Goal: Transaction & Acquisition: Subscribe to service/newsletter

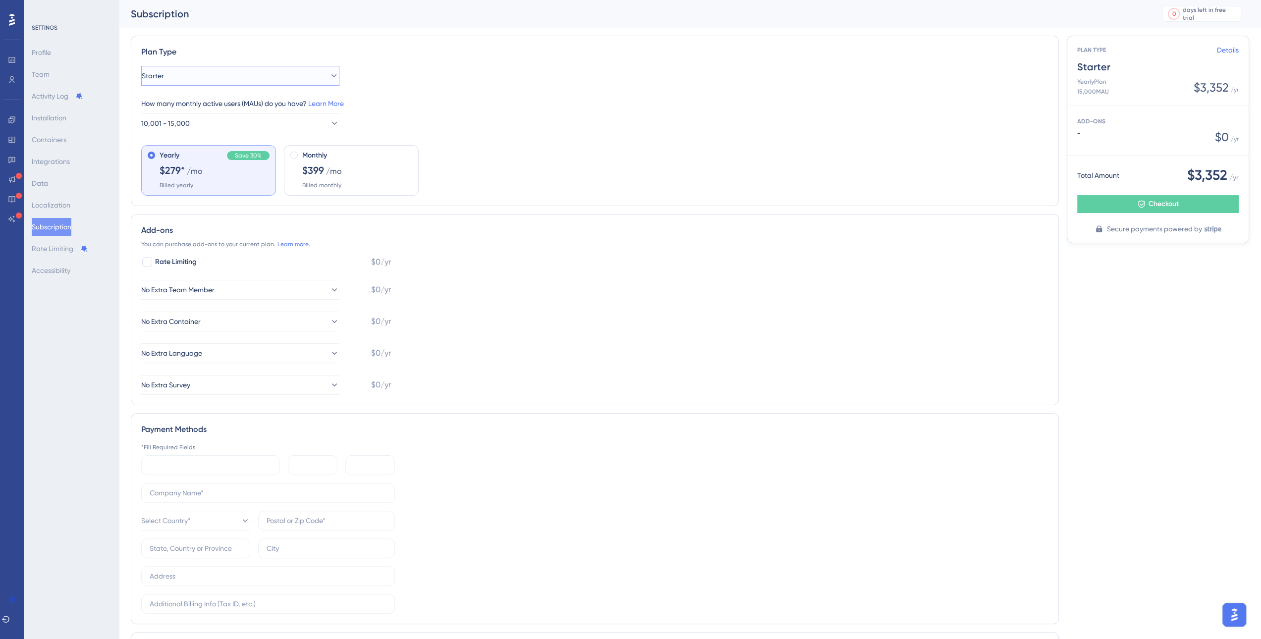
click at [176, 79] on button "Starter" at bounding box center [240, 76] width 198 height 20
click at [196, 108] on div "Starter Starter" at bounding box center [240, 106] width 185 height 20
click at [196, 74] on button "Starter" at bounding box center [240, 76] width 198 height 20
click at [181, 124] on div "Growth Growth" at bounding box center [240, 126] width 185 height 20
click at [1226, 51] on link "Details" at bounding box center [1227, 50] width 22 height 12
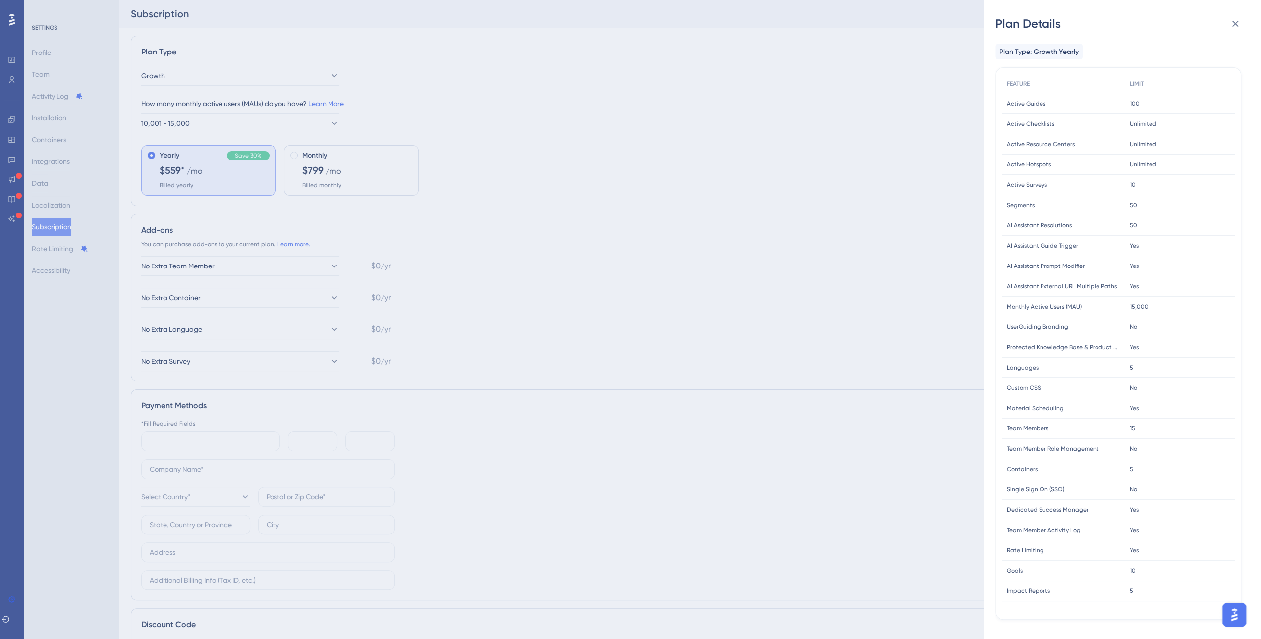
click at [1013, 549] on span "Rate Limiting" at bounding box center [1024, 550] width 37 height 8
click at [1078, 545] on div "Rate Limiting Rate Limiting" at bounding box center [1062, 550] width 123 height 20
drag, startPoint x: 468, startPoint y: 39, endPoint x: 473, endPoint y: 36, distance: 6.0
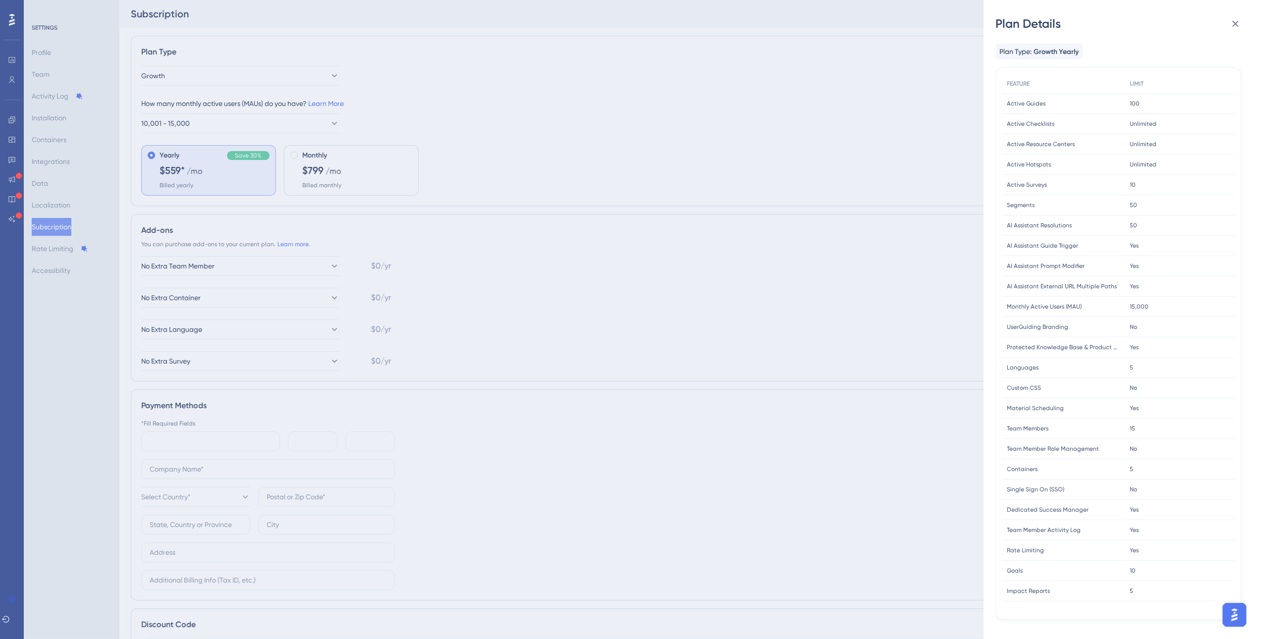
click at [468, 39] on div "Plan Details Plan Type: Growth Yearly FEATURE LIMIT Active Guides Active Guides…" at bounding box center [630, 319] width 1261 height 639
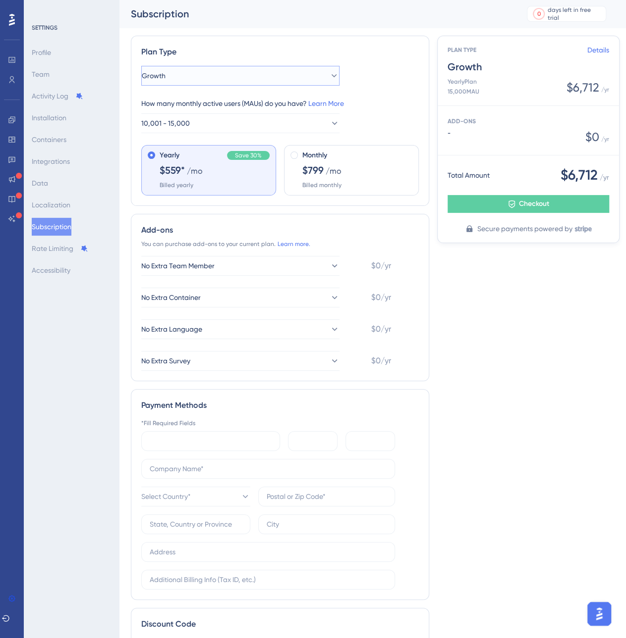
click at [203, 82] on button "Growth" at bounding box center [240, 76] width 198 height 20
click at [170, 105] on span "Starter" at bounding box center [159, 106] width 22 height 12
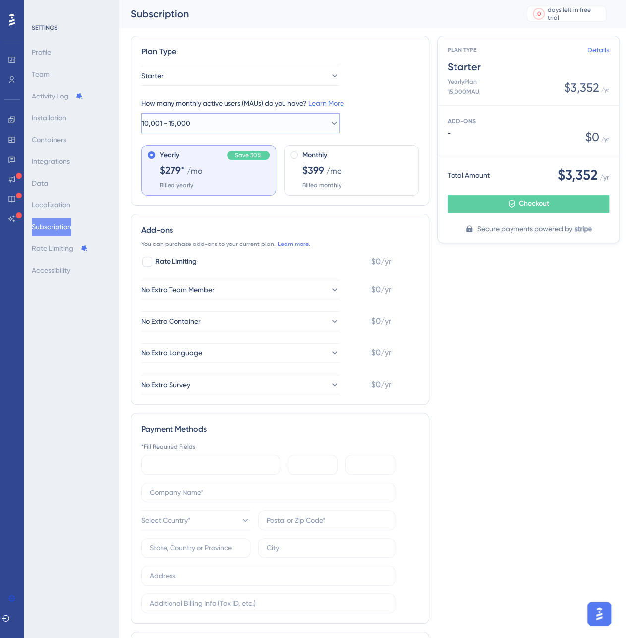
click at [208, 118] on button "10,001 - 15,000" at bounding box center [240, 123] width 198 height 20
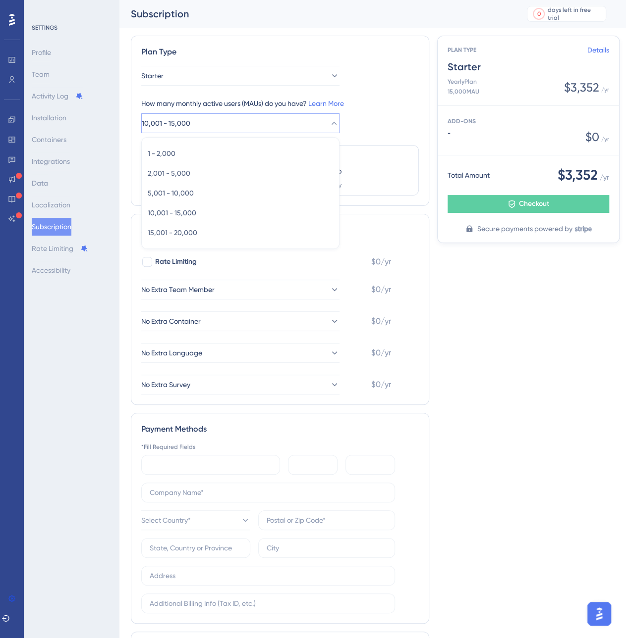
click at [208, 118] on button "10,001 - 15,000" at bounding box center [240, 123] width 198 height 20
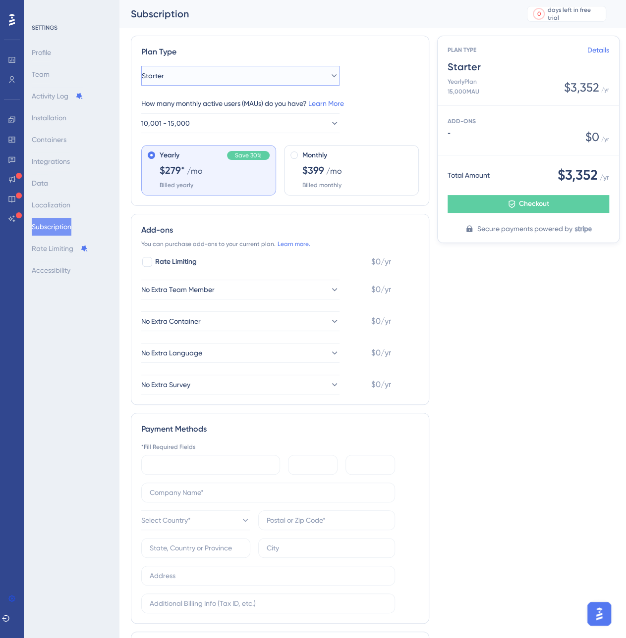
click at [205, 78] on button "Starter" at bounding box center [240, 76] width 198 height 20
click at [201, 119] on div "Growth Growth" at bounding box center [240, 126] width 185 height 20
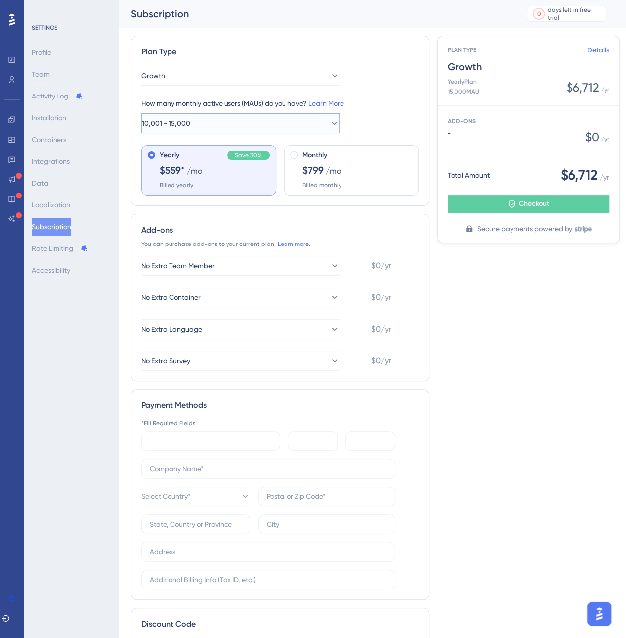
click at [201, 119] on button "10,001 - 15,000" at bounding box center [240, 123] width 198 height 20
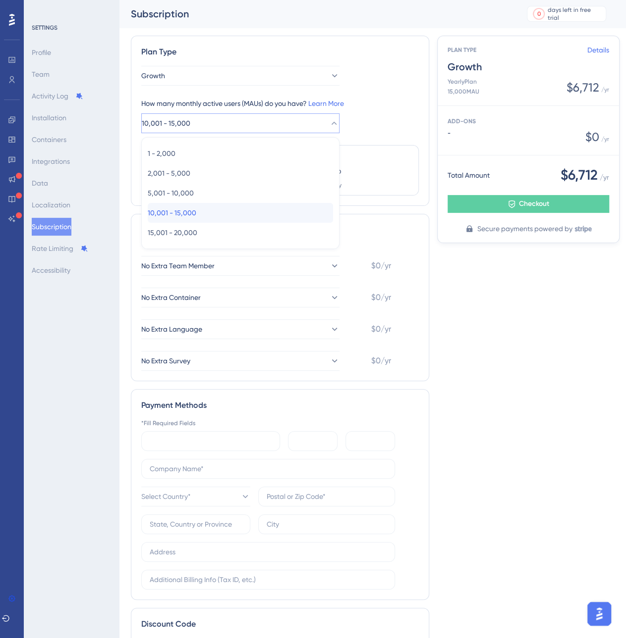
click at [180, 210] on span "10,001 - 15,000" at bounding box center [172, 213] width 49 height 12
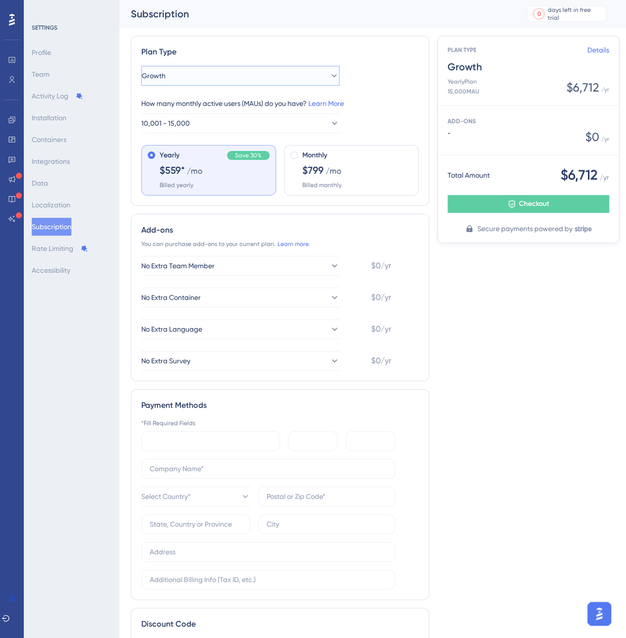
click at [245, 71] on button "Growth" at bounding box center [240, 76] width 198 height 20
click at [215, 104] on div "Starter Starter" at bounding box center [240, 106] width 185 height 20
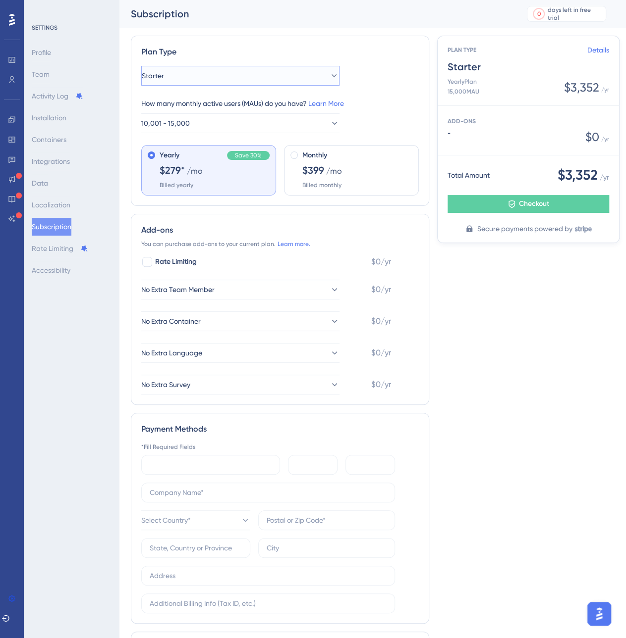
click at [197, 80] on button "Starter" at bounding box center [240, 76] width 198 height 20
click at [213, 126] on div "Growth Growth" at bounding box center [240, 126] width 185 height 20
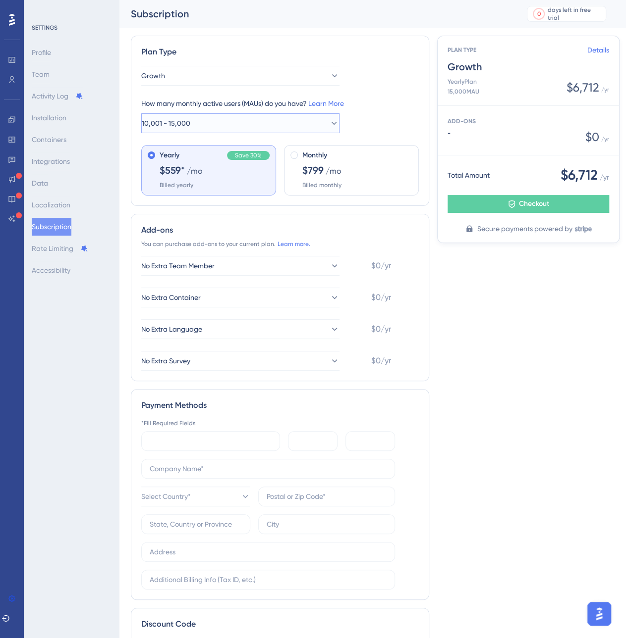
click at [216, 126] on button "10,001 - 15,000" at bounding box center [240, 123] width 198 height 20
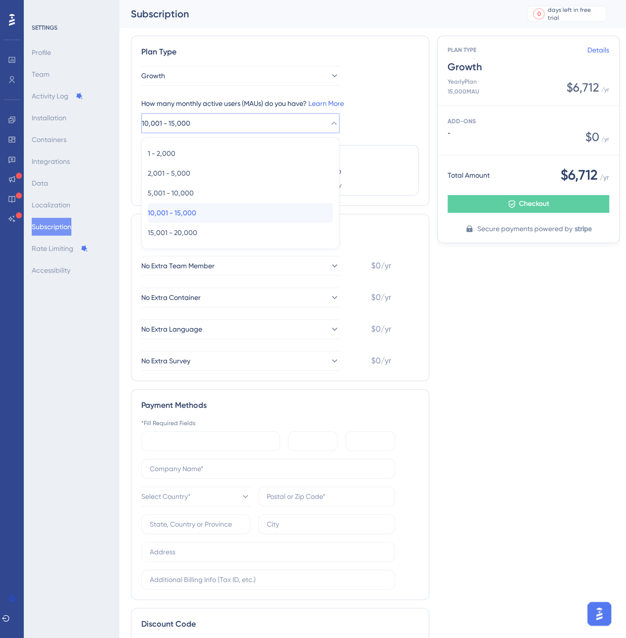
click at [238, 209] on div "10,001 - 15,000 10,001 - 15,000" at bounding box center [240, 213] width 185 height 20
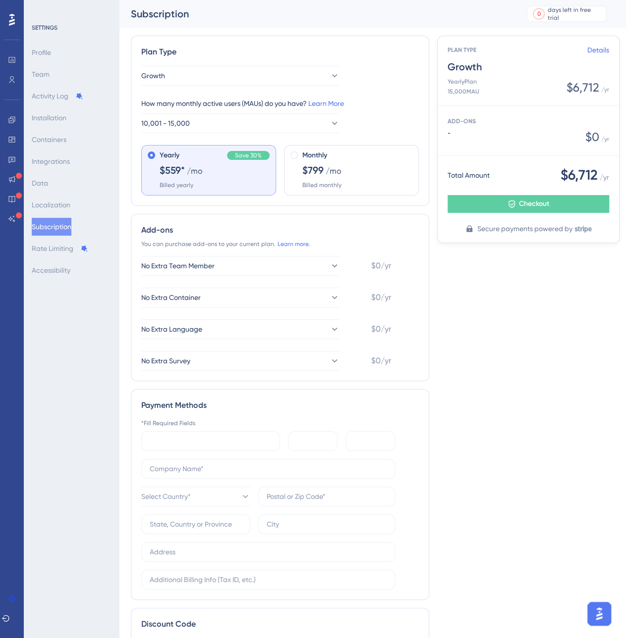
click at [171, 158] on span "Yearly" at bounding box center [169, 156] width 20 height 12
drag, startPoint x: 554, startPoint y: 174, endPoint x: 598, endPoint y: 174, distance: 44.1
click at [598, 174] on div "Total Amount $6,712 / yr" at bounding box center [527, 175] width 161 height 20
click at [175, 127] on span "10,001 - 15,000" at bounding box center [166, 123] width 49 height 12
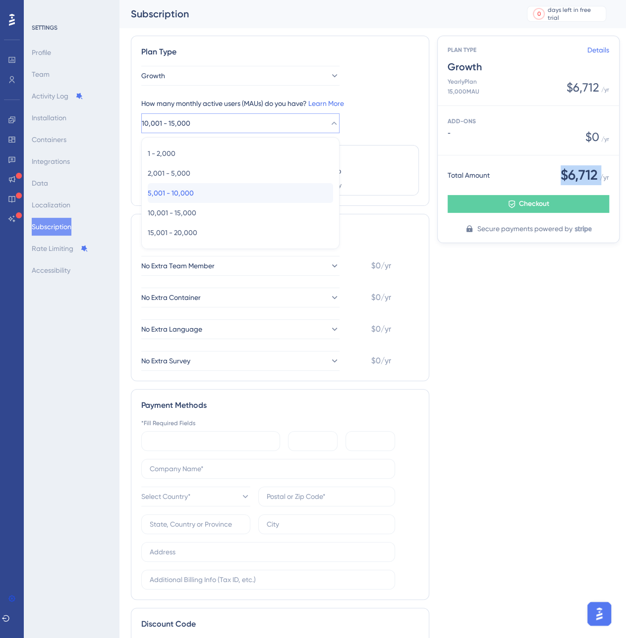
click at [170, 191] on span "5,001 - 10,000" at bounding box center [171, 193] width 46 height 12
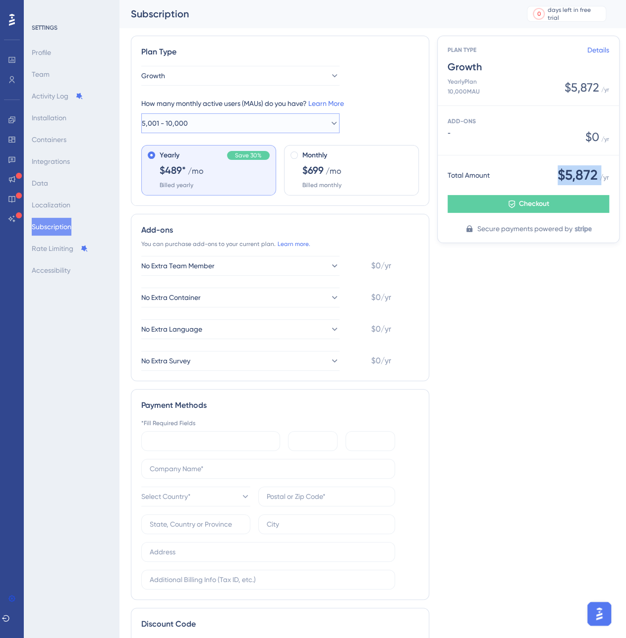
click at [208, 125] on button "5,001 - 10,000" at bounding box center [240, 123] width 198 height 20
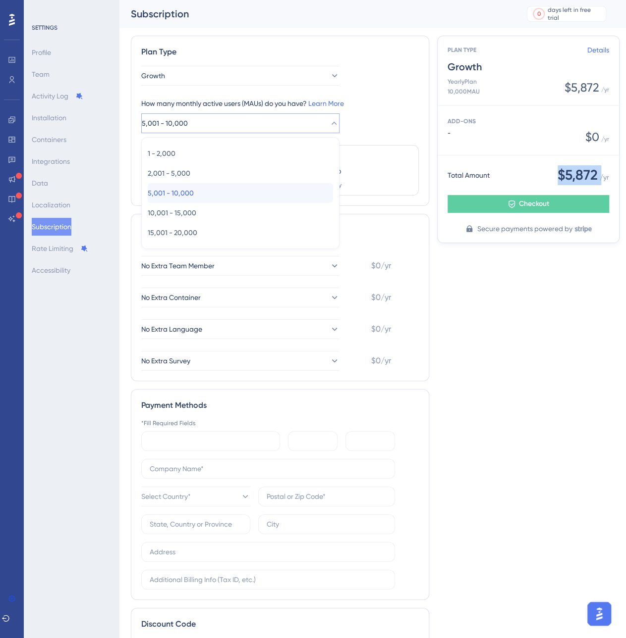
click at [206, 193] on div "5,001 - 10,000 5,001 - 10,000" at bounding box center [240, 193] width 185 height 20
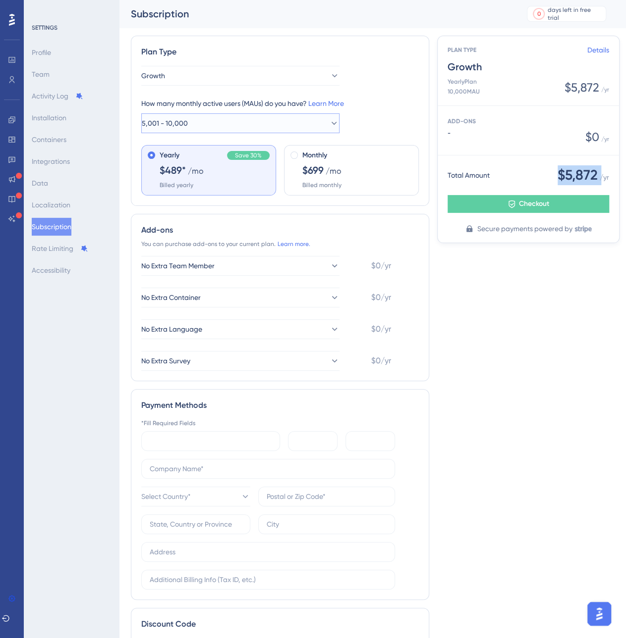
click at [210, 127] on button "5,001 - 10,000" at bounding box center [240, 123] width 198 height 20
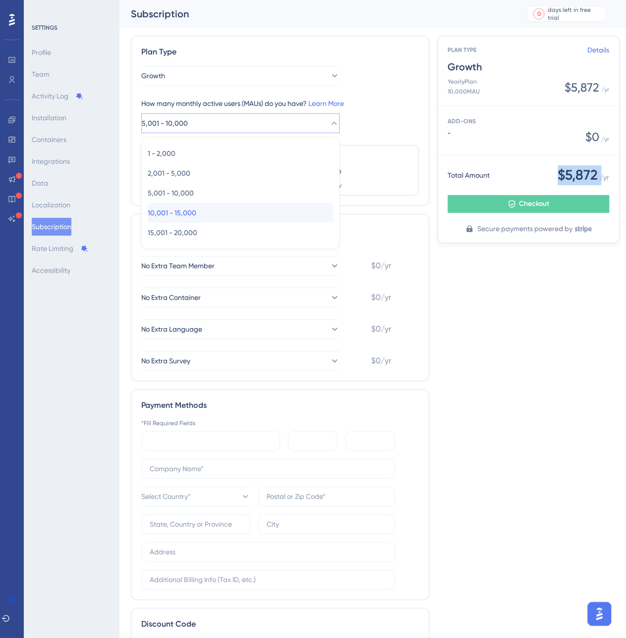
click at [176, 205] on div "10,001 - 15,000 10,001 - 15,000" at bounding box center [240, 213] width 185 height 20
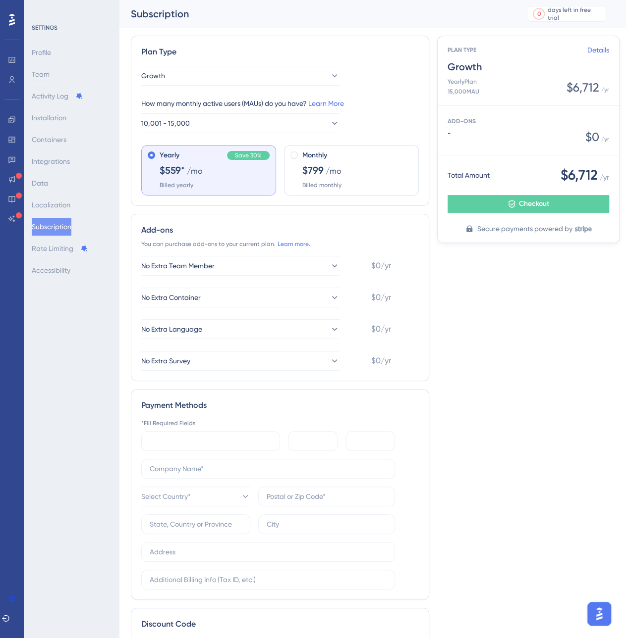
click at [552, 269] on div "Plan Type Growth How many monthly active users (MAUs) do you have? Learn More 1…" at bounding box center [372, 355] width 483 height 639
drag, startPoint x: 543, startPoint y: 174, endPoint x: 600, endPoint y: 172, distance: 57.0
click at [600, 172] on div "Total Amount $6,712 / yr" at bounding box center [527, 175] width 161 height 20
copy span "$6,712"
click at [490, 282] on div "Plan Type Growth How many monthly active users (MAUs) do you have? Learn More 1…" at bounding box center [372, 355] width 483 height 639
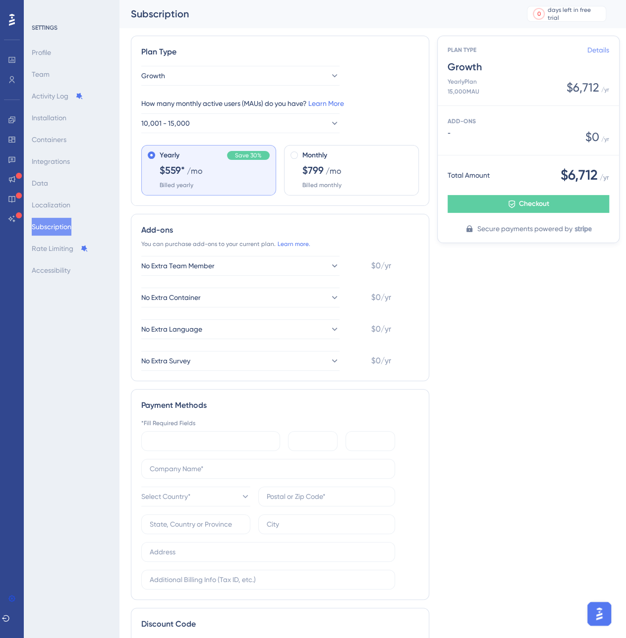
click at [602, 49] on link "Details" at bounding box center [598, 50] width 22 height 12
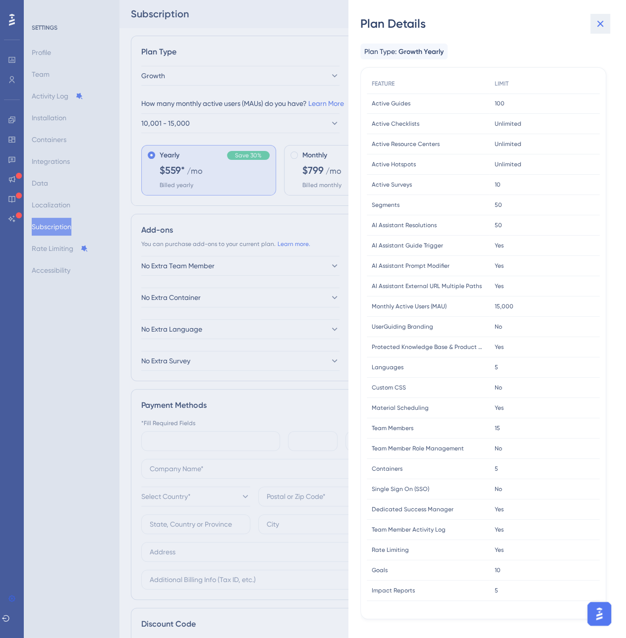
click at [606, 27] on button at bounding box center [600, 24] width 20 height 20
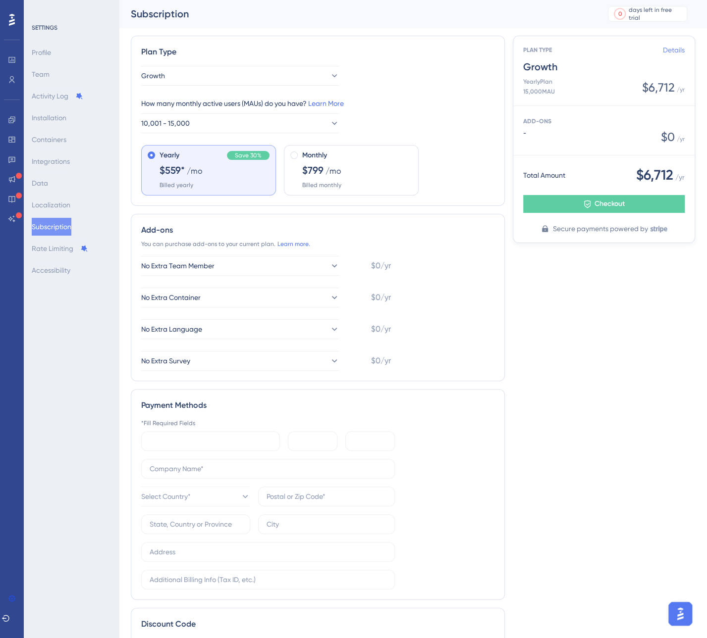
click at [675, 50] on link "Details" at bounding box center [674, 50] width 22 height 12
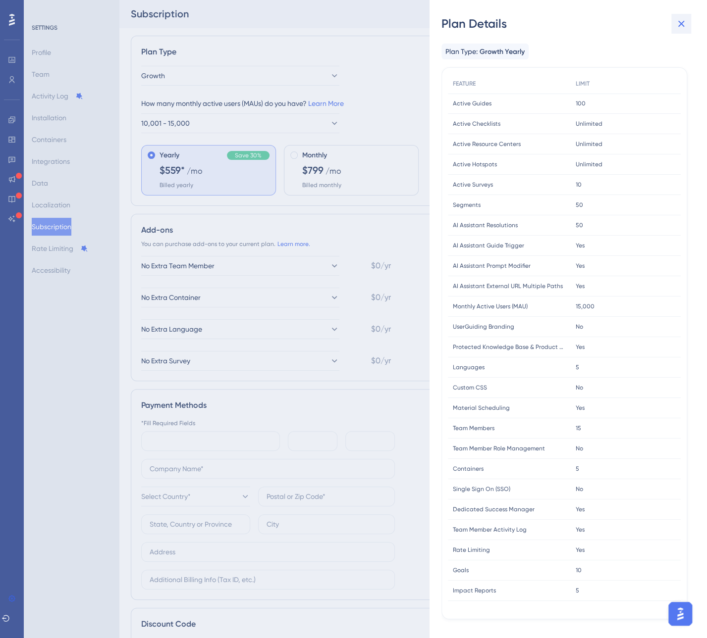
click at [680, 25] on icon at bounding box center [681, 24] width 6 height 6
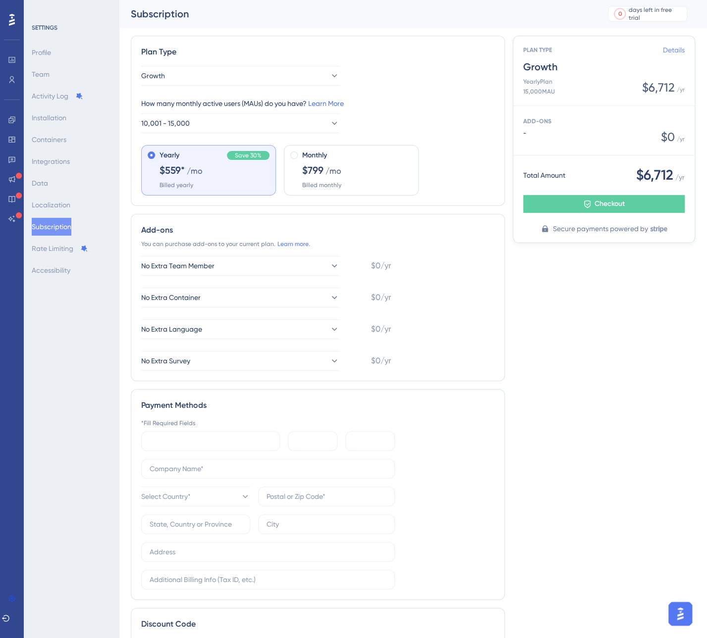
click at [670, 50] on link "Details" at bounding box center [674, 50] width 22 height 12
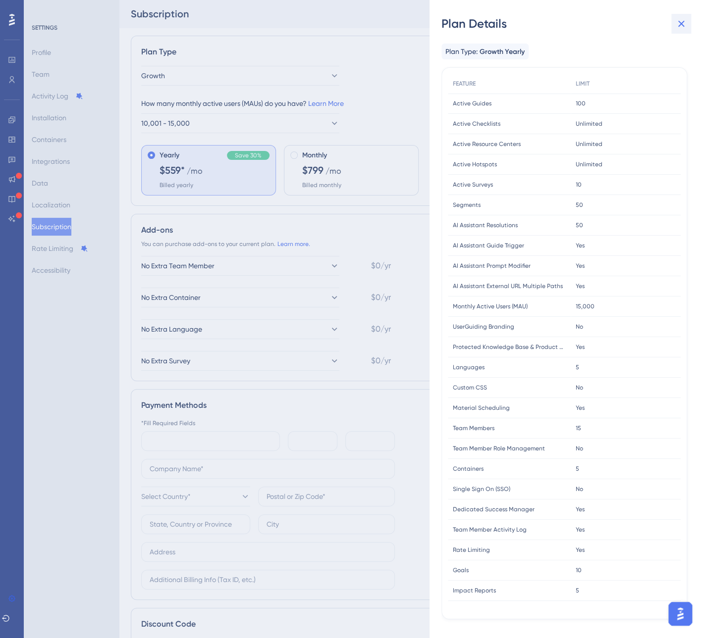
click at [686, 18] on button at bounding box center [681, 24] width 20 height 20
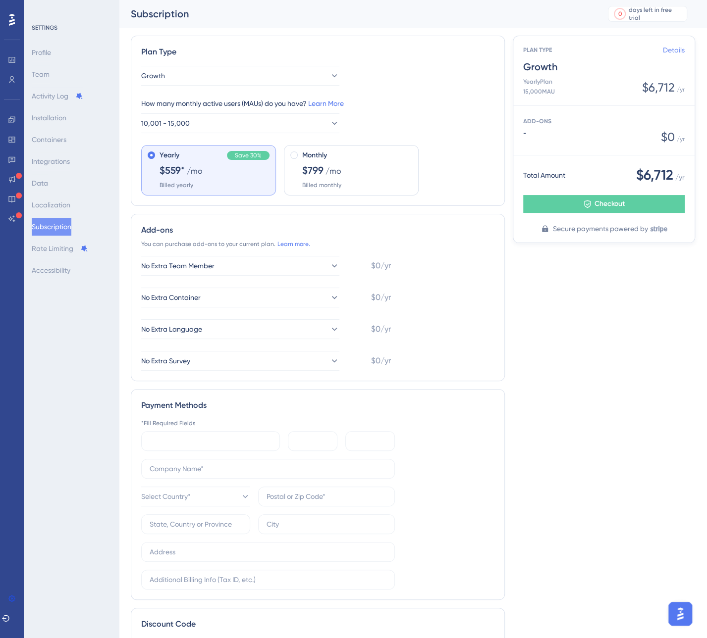
click at [673, 53] on link "Details" at bounding box center [674, 50] width 22 height 12
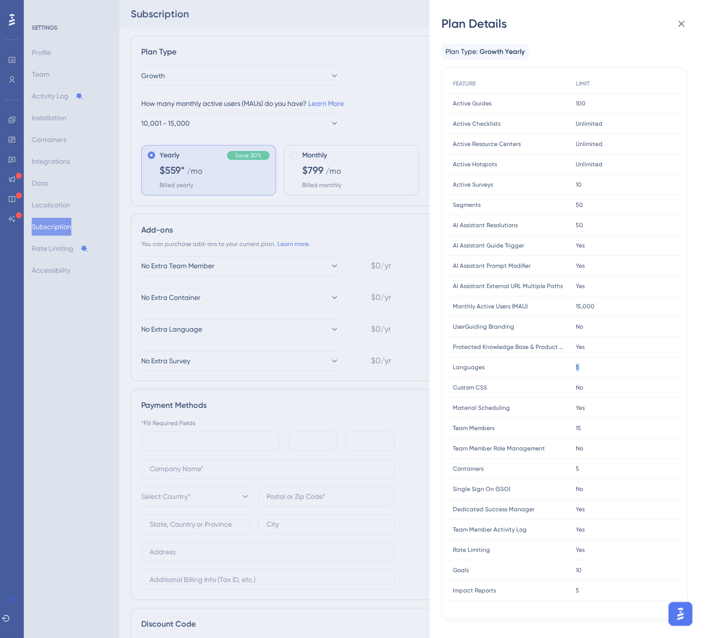
drag, startPoint x: 582, startPoint y: 366, endPoint x: 539, endPoint y: 367, distance: 43.6
click at [0, 0] on div "Languages Languages 5 5" at bounding box center [0, 0] width 0 height 0
drag, startPoint x: 580, startPoint y: 381, endPoint x: 527, endPoint y: 370, distance: 54.6
click at [530, 370] on div "FEATURE LIMIT Active Guides Active Guides 100 100 Active Checklists Active Chec…" at bounding box center [564, 337] width 233 height 527
click at [478, 391] on span "Custom CSS" at bounding box center [470, 388] width 34 height 8
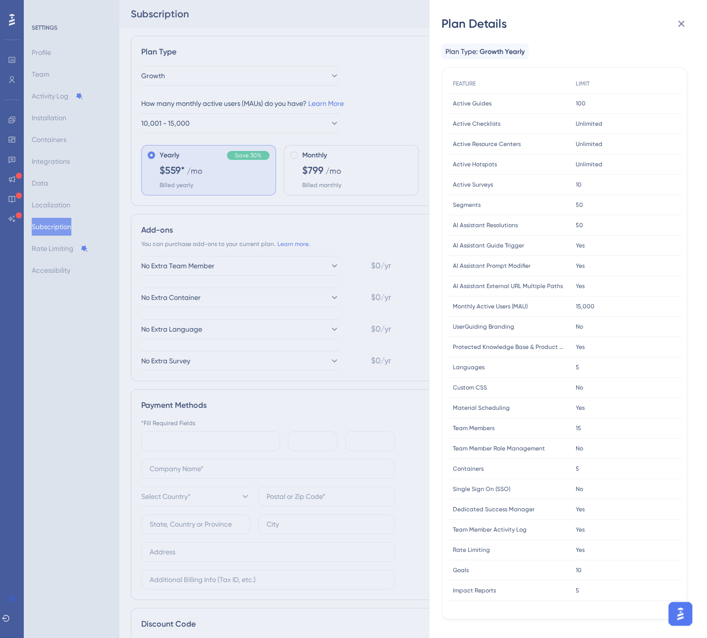
click at [463, 471] on span "Containers" at bounding box center [468, 469] width 31 height 8
click at [379, 107] on div "Plan Details Plan Type: Growth Yearly FEATURE LIMIT Active Guides Active Guides…" at bounding box center [353, 319] width 707 height 638
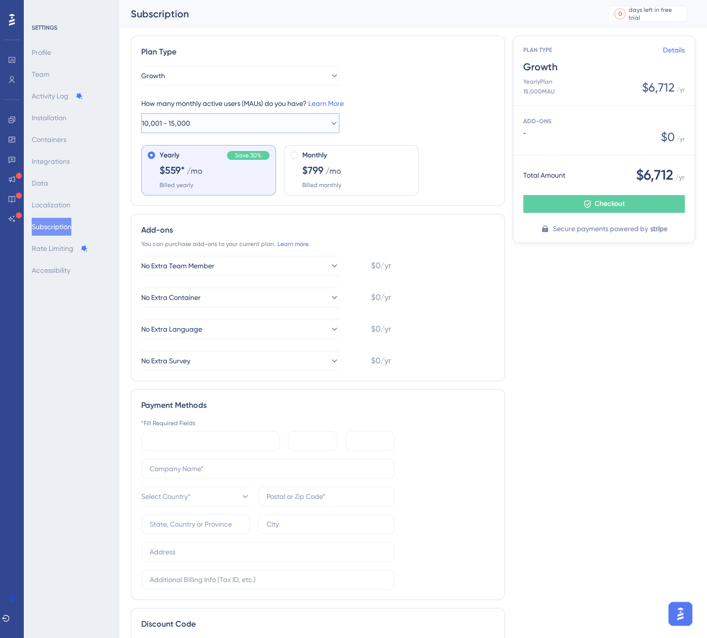
drag, startPoint x: 200, startPoint y: 123, endPoint x: 214, endPoint y: 136, distance: 18.6
click at [201, 123] on button "10,001 - 15,000" at bounding box center [240, 123] width 198 height 20
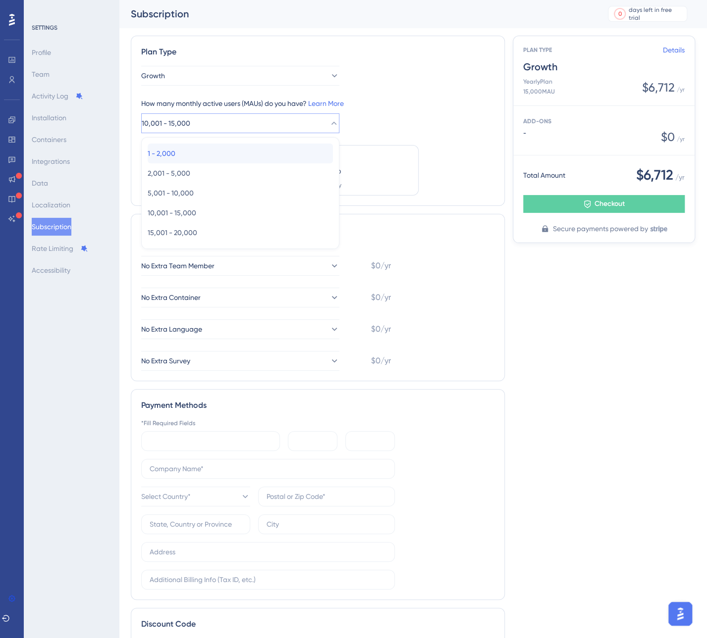
click at [205, 152] on div "1 - 2,000 1 - 2,000" at bounding box center [240, 154] width 185 height 20
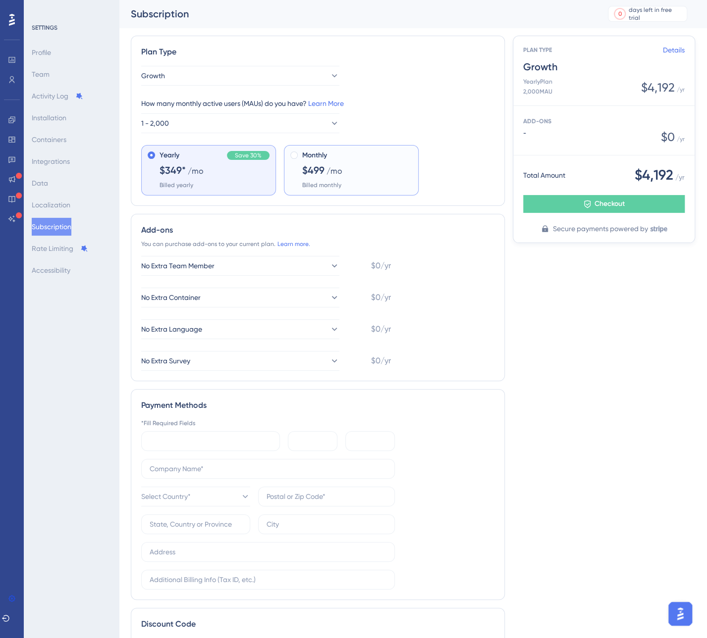
click at [361, 172] on div "Monthly $499 /mo Billed monthly" at bounding box center [357, 170] width 110 height 40
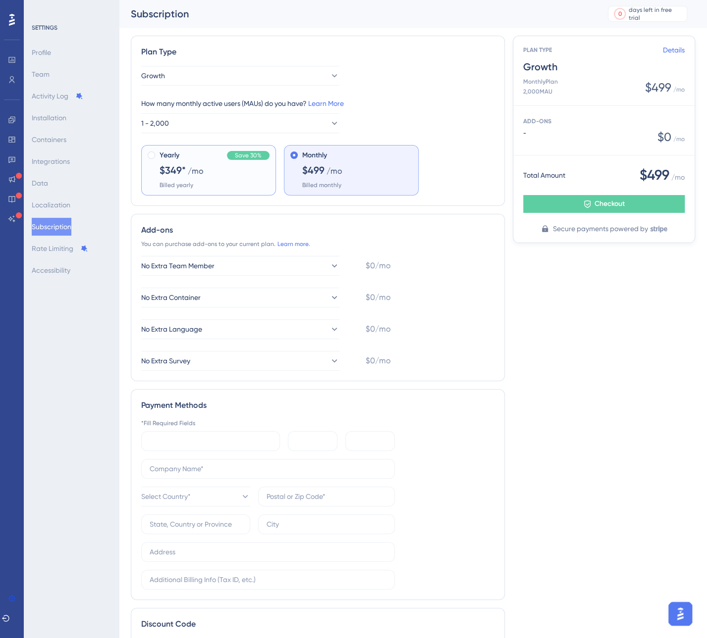
click at [205, 178] on div "Yearly Save 30% $349* /mo Billed yearly" at bounding box center [214, 170] width 110 height 40
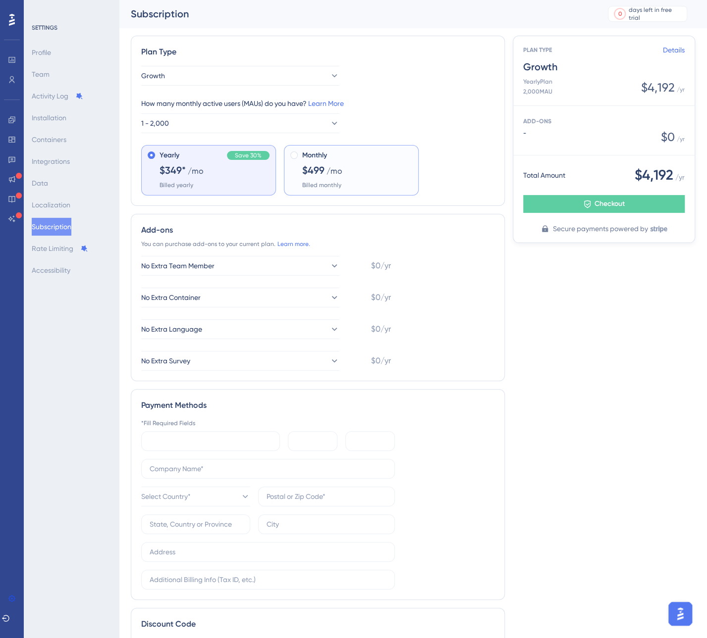
click at [341, 171] on span "/mo" at bounding box center [334, 171] width 16 height 12
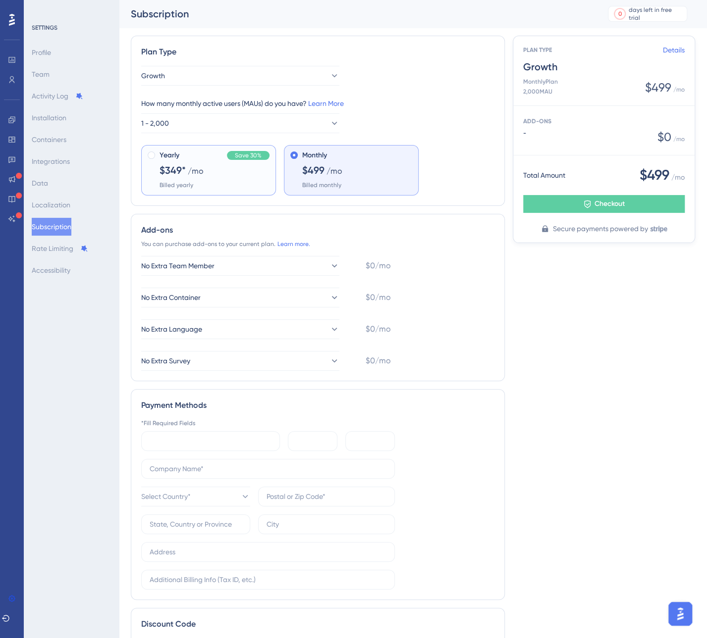
click at [192, 171] on span "/mo" at bounding box center [196, 171] width 16 height 12
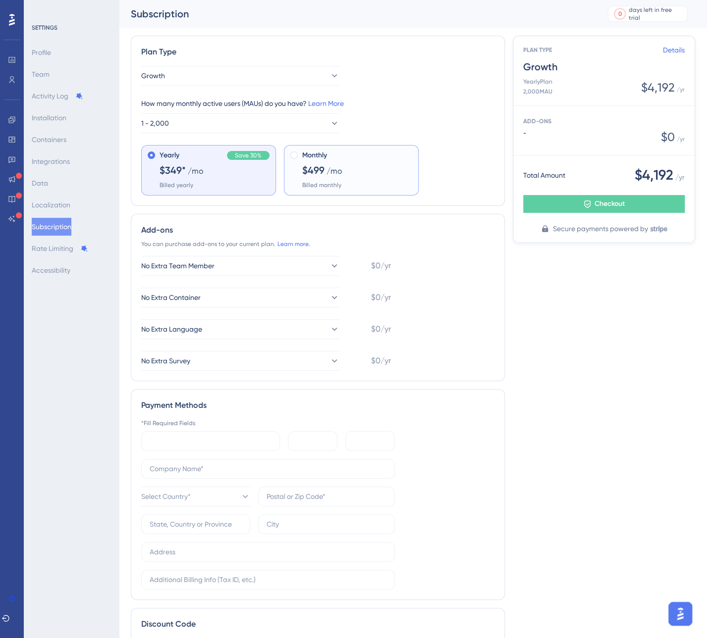
click at [362, 179] on div "Monthly $499 /mo Billed monthly" at bounding box center [357, 170] width 110 height 40
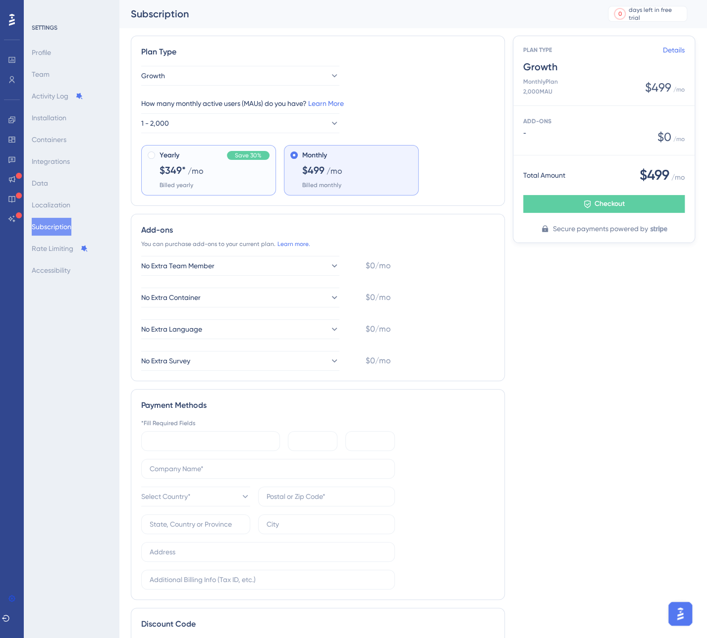
click at [210, 167] on div "Yearly Save 30% $349* /mo Billed yearly" at bounding box center [214, 170] width 110 height 40
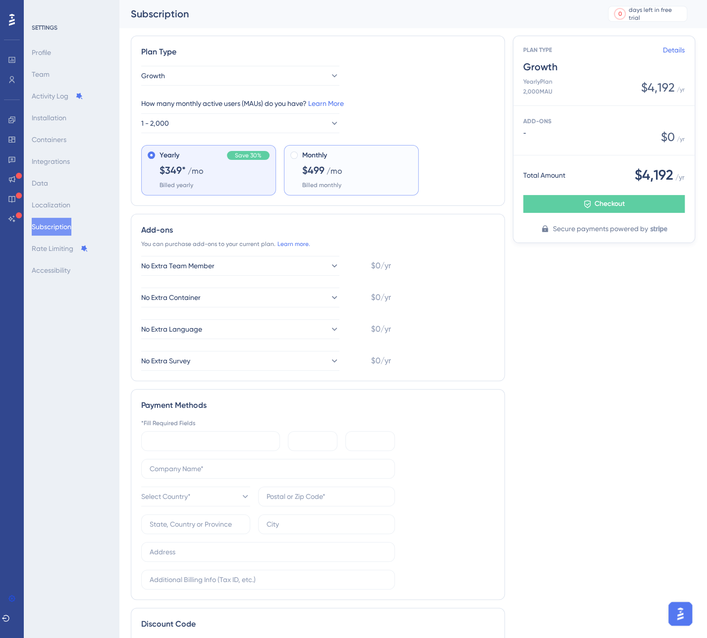
click at [341, 177] on div "Monthly $499 /mo Billed monthly" at bounding box center [357, 170] width 110 height 40
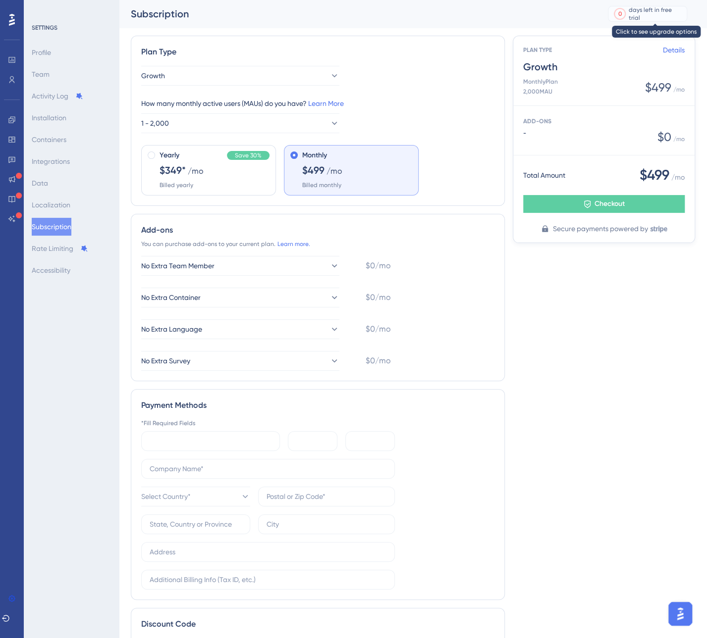
click at [643, 11] on div "days left in free trial" at bounding box center [656, 14] width 55 height 16
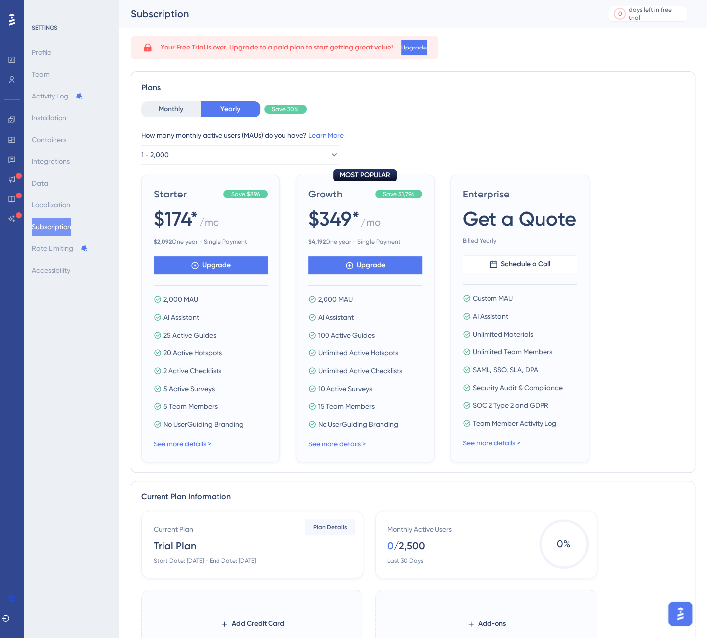
click at [53, 231] on button "Subscription" at bounding box center [52, 227] width 40 height 18
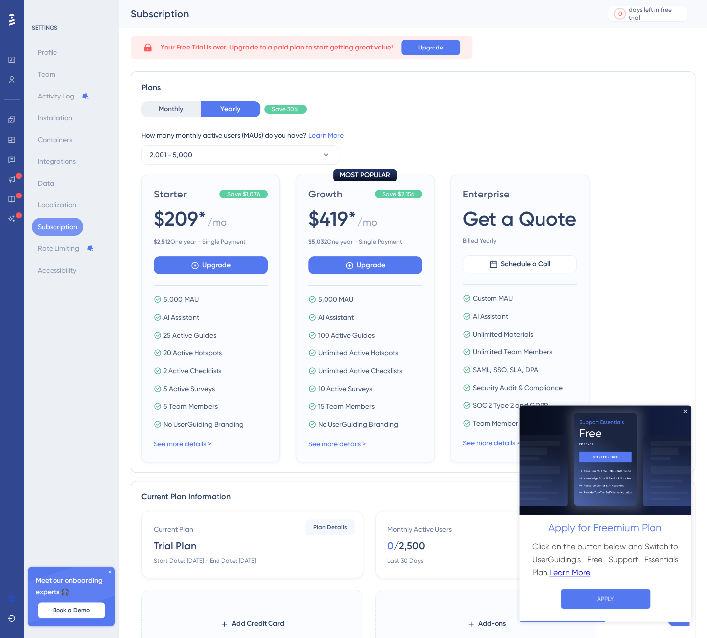
click at [645, 71] on div "Your Free Trial is over. Upgrade to a paid plan to start getting great value! U…" at bounding box center [413, 397] width 564 height 723
click at [662, 16] on div "days left in free trial" at bounding box center [656, 14] width 55 height 16
click at [13, 20] on icon at bounding box center [12, 20] width 6 height 12
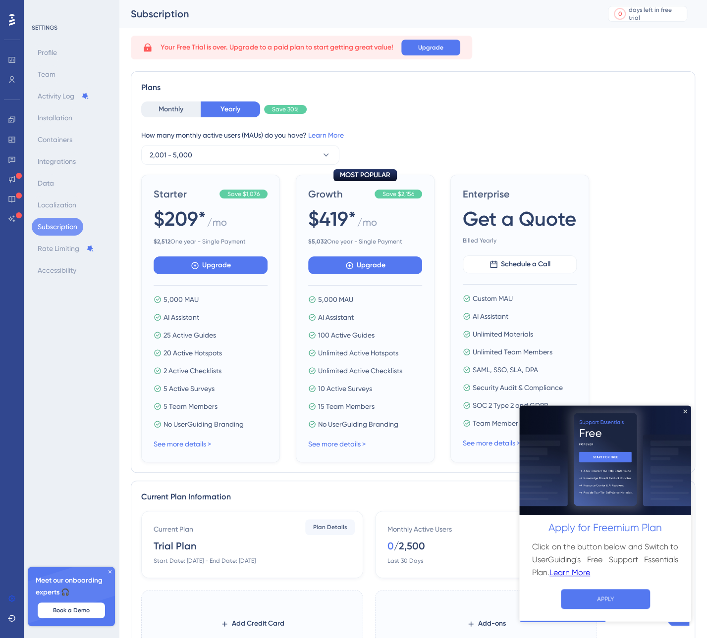
click at [13, 20] on icon at bounding box center [12, 20] width 6 height 12
click at [10, 14] on icon at bounding box center [12, 19] width 6 height 13
click at [11, 621] on icon at bounding box center [11, 618] width 7 height 6
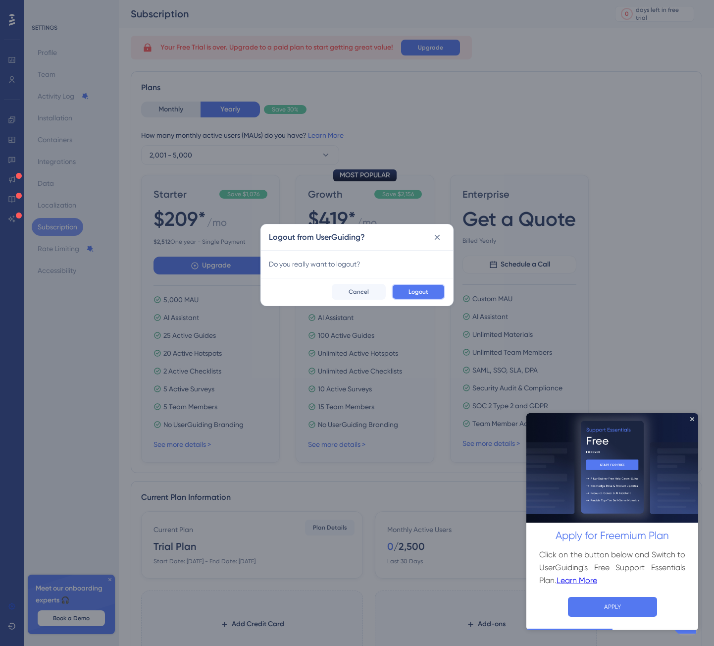
click at [438, 291] on button "Logout" at bounding box center [418, 292] width 53 height 16
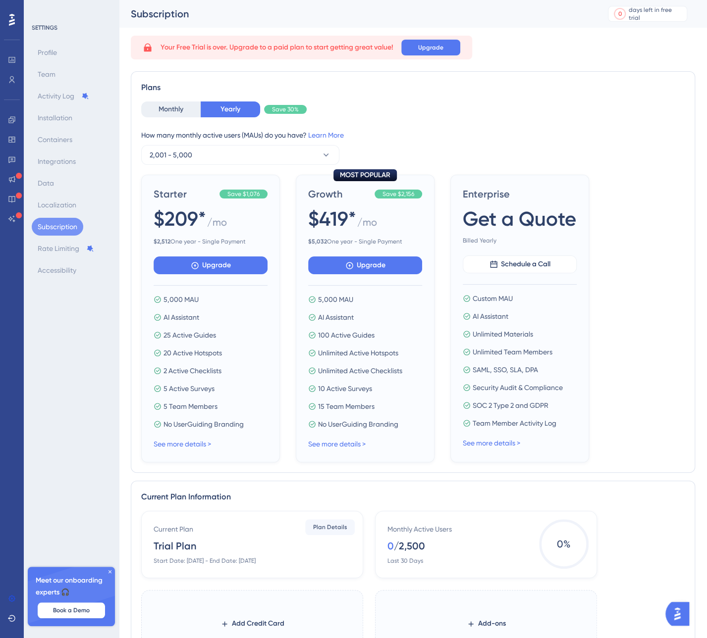
click at [15, 209] on div at bounding box center [12, 169] width 20 height 115
click at [109, 469] on div "SETTINGS Profile Team Activity Log Installation Containers Integrations Data Lo…" at bounding box center [71, 319] width 95 height 638
click at [110, 474] on div "SETTINGS Profile Team Activity Log Installation Containers Integrations Data Lo…" at bounding box center [71, 319] width 95 height 638
click at [166, 21] on div "Subscription 0 days left in free trial Click to see upgrade options" at bounding box center [413, 14] width 588 height 28
click at [663, 10] on div "days left in free trial" at bounding box center [656, 14] width 55 height 16
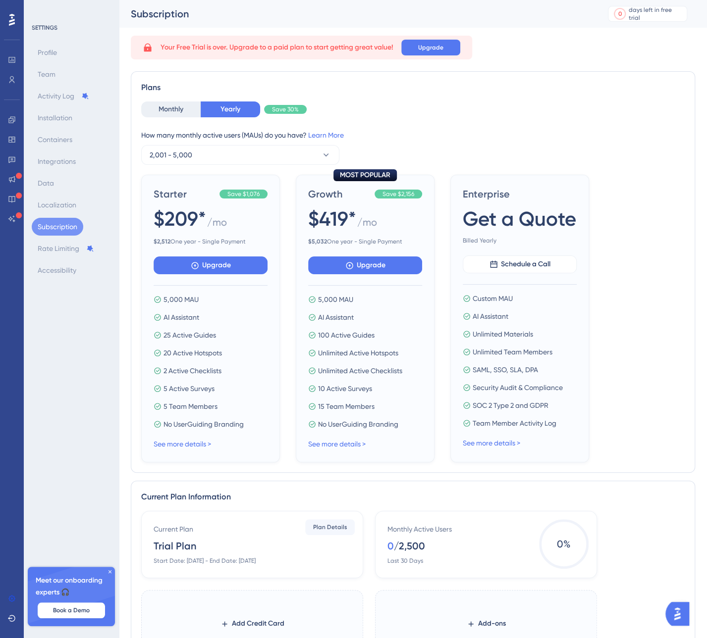
click at [611, 51] on div "Your Free Trial is over. Upgrade to a paid plan to start getting great value! U…" at bounding box center [413, 48] width 564 height 24
click at [12, 18] on icon at bounding box center [12, 20] width 6 height 12
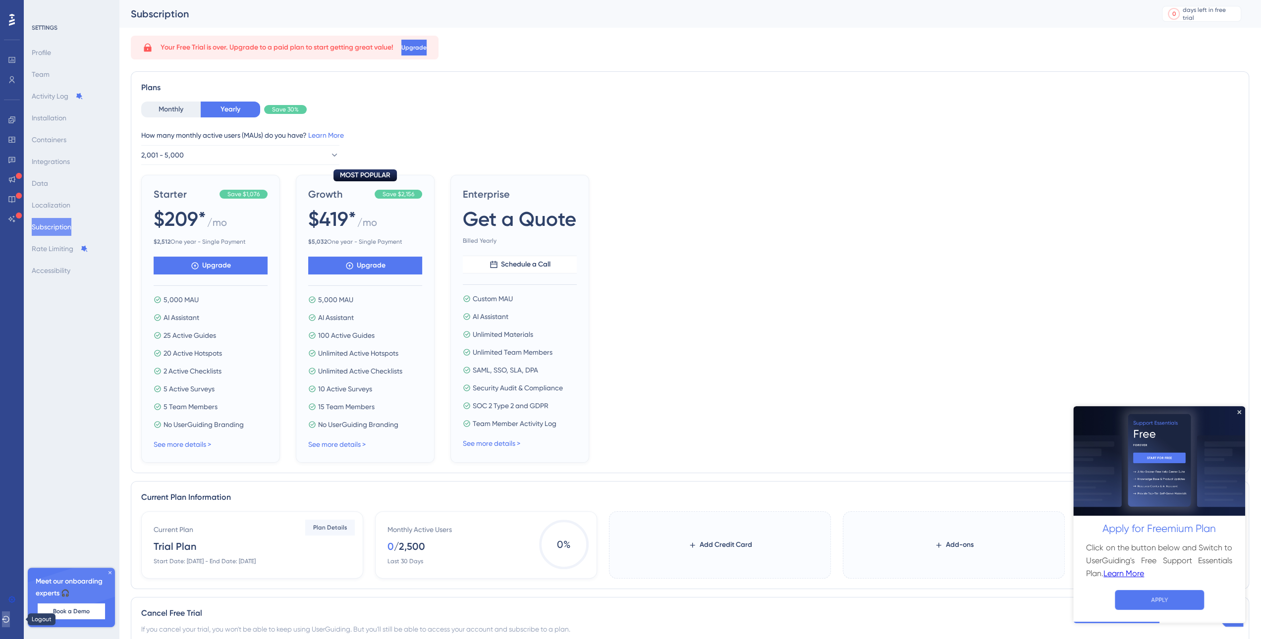
click at [10, 617] on icon at bounding box center [6, 619] width 8 height 8
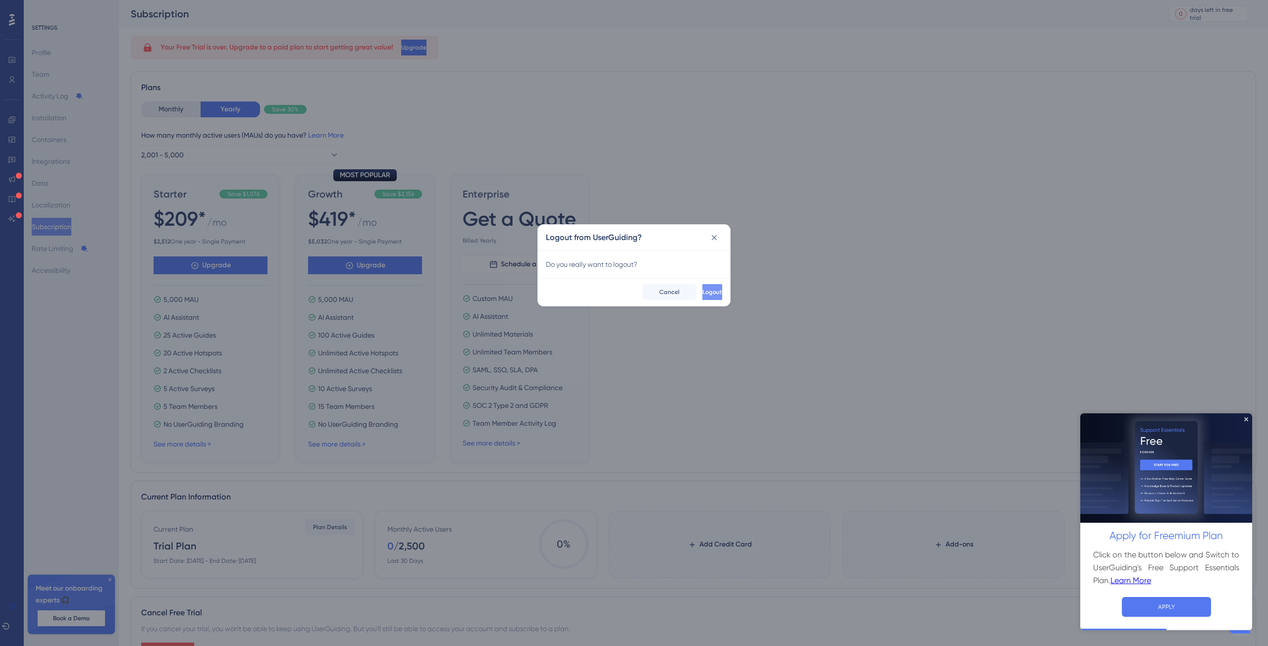
click at [711, 290] on button "Logout" at bounding box center [712, 292] width 20 height 16
